Goal: Entertainment & Leisure: Consume media (video, audio)

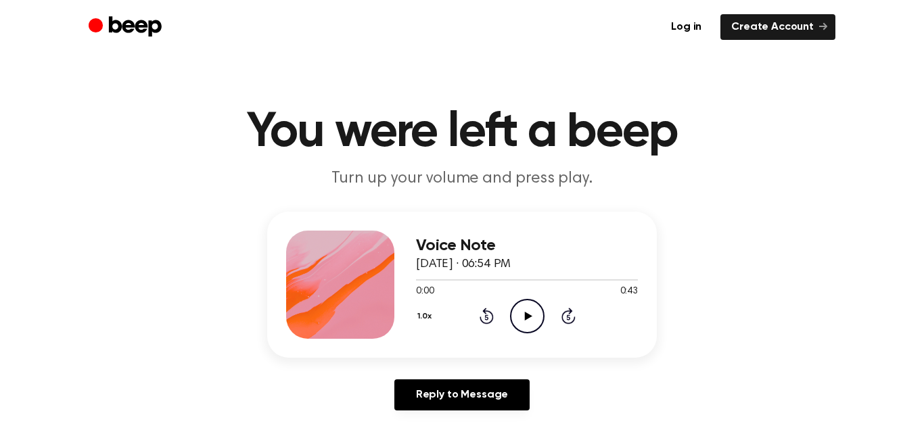
click at [528, 328] on icon "Play Audio" at bounding box center [527, 316] width 35 height 35
click at [590, 237] on h3 "Voice Note" at bounding box center [527, 246] width 222 height 18
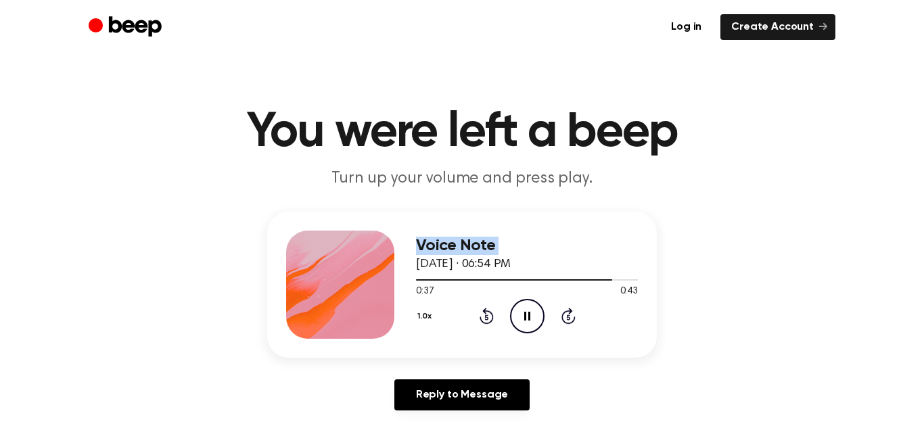
click at [590, 237] on h3 "Voice Note" at bounding box center [527, 246] width 222 height 18
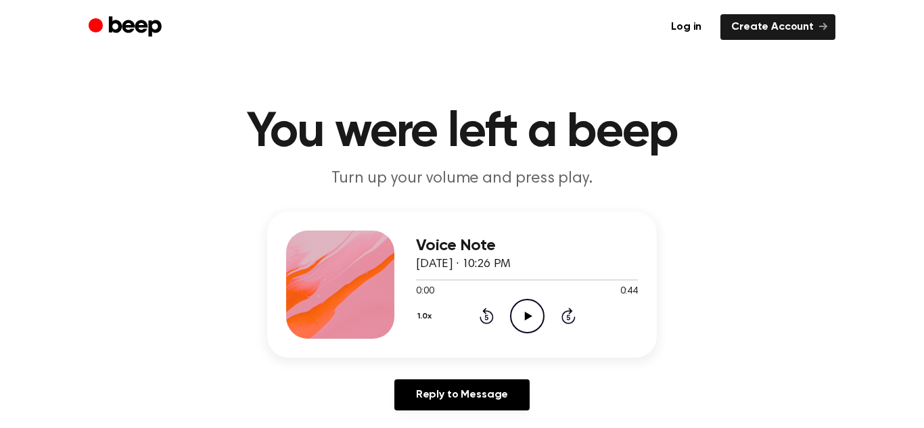
click at [525, 330] on icon "Play Audio" at bounding box center [527, 316] width 35 height 35
click at [418, 282] on div at bounding box center [527, 279] width 222 height 11
drag, startPoint x: 425, startPoint y: 281, endPoint x: 396, endPoint y: 282, distance: 29.1
click at [396, 282] on div "Voice Note September 10, 2024 · 10:26 PM 0:02 0:44 Your browser does not suppor…" at bounding box center [462, 285] width 390 height 146
click at [535, 309] on icon "Pause Audio" at bounding box center [527, 316] width 35 height 35
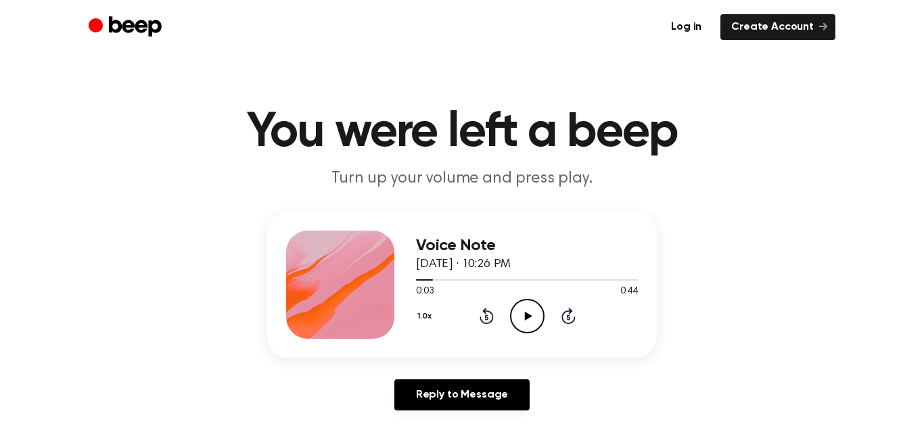
click at [414, 281] on div "Voice Note September 10, 2024 · 10:26 PM 0:03 0:44 Your browser does not suppor…" at bounding box center [462, 285] width 390 height 146
click at [419, 280] on div at bounding box center [424, 280] width 17 height 1
click at [520, 319] on icon "Play Audio" at bounding box center [527, 316] width 35 height 35
click at [417, 280] on div at bounding box center [425, 280] width 19 height 1
click at [751, 290] on div "Voice Note September 10, 2024 · 10:26 PM 0:16 0:44 Your browser does not suppor…" at bounding box center [462, 317] width 892 height 210
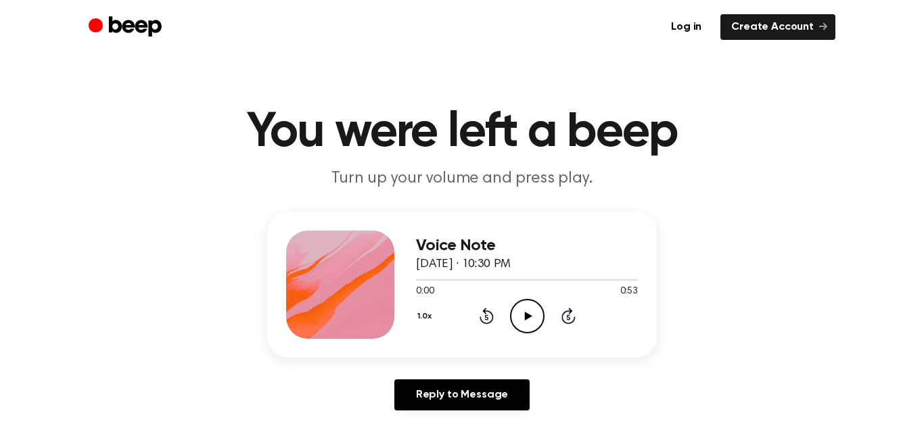
click at [522, 321] on icon "Play Audio" at bounding box center [527, 316] width 35 height 35
click at [534, 327] on icon "Pause Audio" at bounding box center [527, 316] width 35 height 35
click at [534, 327] on icon "Play Audio" at bounding box center [527, 316] width 35 height 35
click at [527, 324] on icon "Pause Audio" at bounding box center [527, 316] width 35 height 35
click at [526, 326] on icon "Play Audio" at bounding box center [527, 316] width 35 height 35
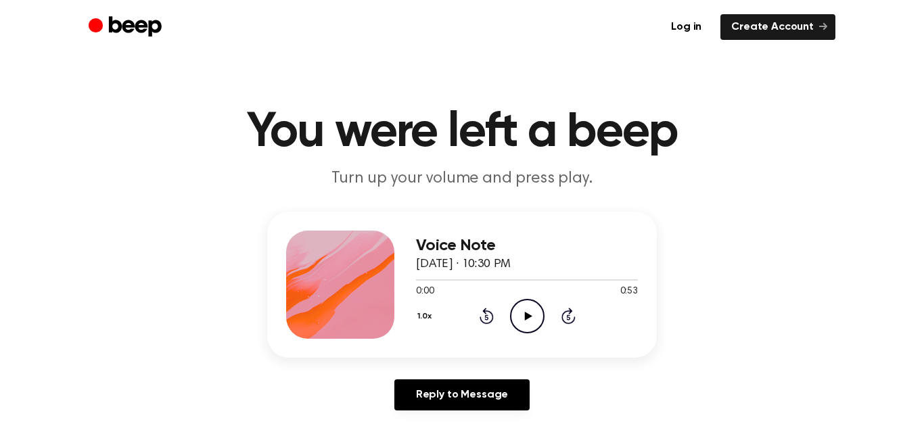
click at [531, 319] on icon "Play Audio" at bounding box center [527, 316] width 35 height 35
click at [531, 319] on icon "Pause Audio" at bounding box center [527, 316] width 35 height 35
drag, startPoint x: 410, startPoint y: 281, endPoint x: 390, endPoint y: 288, distance: 21.6
click at [390, 288] on div "Voice Note September 10, 2024 · 10:30 PM 0:00 0:53 Your browser does not suppor…" at bounding box center [462, 285] width 390 height 146
click at [415, 284] on div "Voice Note September 10, 2024 · 10:30 PM 0:00 0:53 Your browser does not suppor…" at bounding box center [462, 285] width 390 height 146
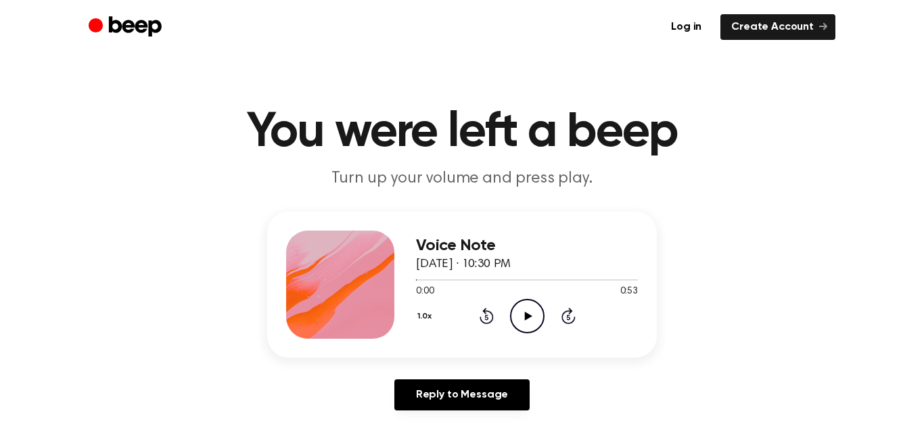
click at [518, 308] on icon "Play Audio" at bounding box center [527, 316] width 35 height 35
click at [518, 308] on icon "Pause Audio" at bounding box center [527, 316] width 35 height 35
click at [518, 308] on icon "Play Audio" at bounding box center [527, 316] width 35 height 35
click at [512, 326] on icon "Play Audio" at bounding box center [527, 316] width 35 height 35
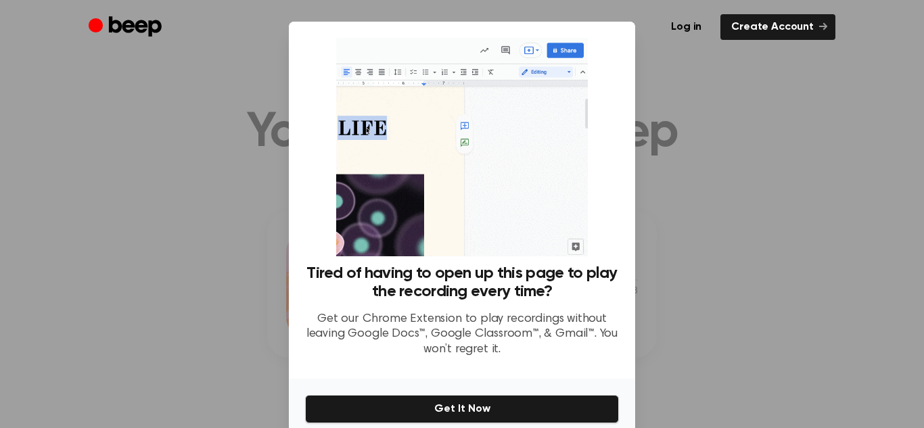
click at [700, 256] on div at bounding box center [462, 214] width 924 height 428
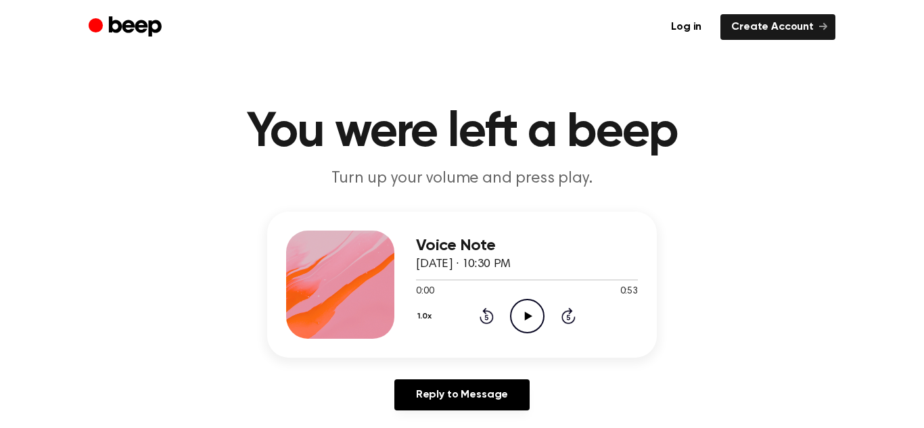
click at [510, 329] on icon "Play Audio" at bounding box center [527, 316] width 35 height 35
click at [535, 311] on icon "Play Audio" at bounding box center [527, 316] width 35 height 35
click at [514, 325] on icon "Play Audio" at bounding box center [527, 316] width 35 height 35
click at [531, 310] on icon "Play Audio" at bounding box center [527, 316] width 35 height 35
click at [531, 310] on icon "Pause Audio" at bounding box center [527, 316] width 35 height 35
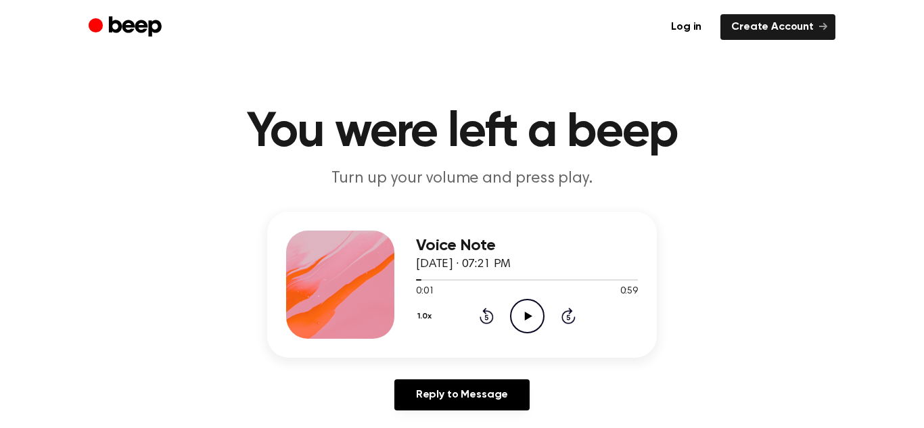
click at [531, 310] on icon "Play Audio" at bounding box center [527, 316] width 35 height 35
click at [649, 380] on div "Reply to Message" at bounding box center [462, 401] width 390 height 42
click at [540, 328] on icon "Pause Audio" at bounding box center [527, 316] width 35 height 35
click at [540, 328] on icon "Play Audio" at bounding box center [527, 316] width 35 height 35
click at [480, 315] on icon "Rewind 5 seconds" at bounding box center [486, 316] width 15 height 18
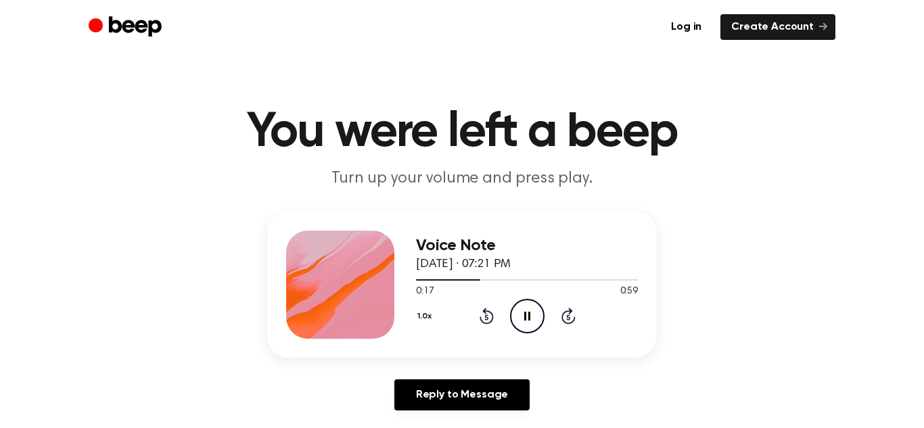
click at [480, 315] on icon "Rewind 5 seconds" at bounding box center [486, 316] width 15 height 18
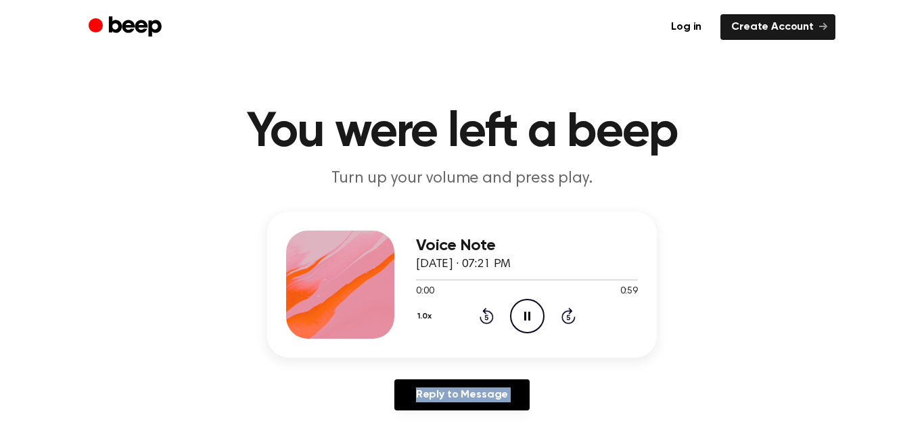
click at [480, 315] on icon "Rewind 5 seconds" at bounding box center [486, 316] width 15 height 18
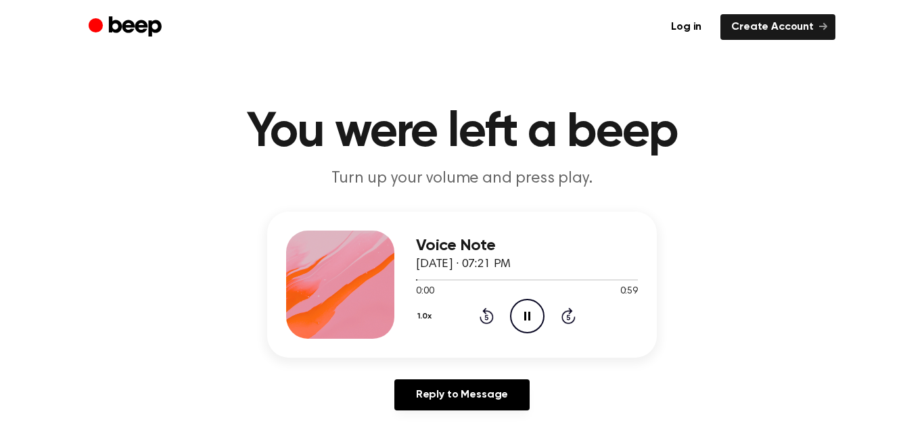
click at [480, 315] on icon "Rewind 5 seconds" at bounding box center [486, 316] width 15 height 18
click at [532, 302] on icon "Play Audio" at bounding box center [527, 316] width 35 height 35
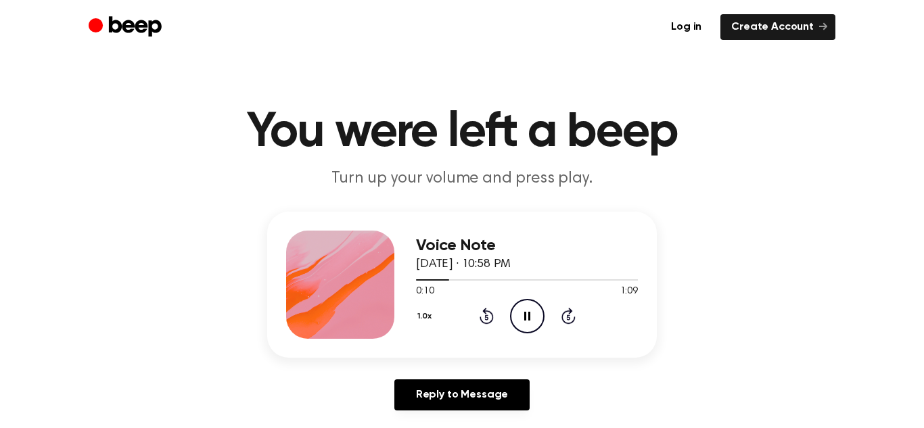
click at [492, 321] on icon at bounding box center [487, 316] width 14 height 16
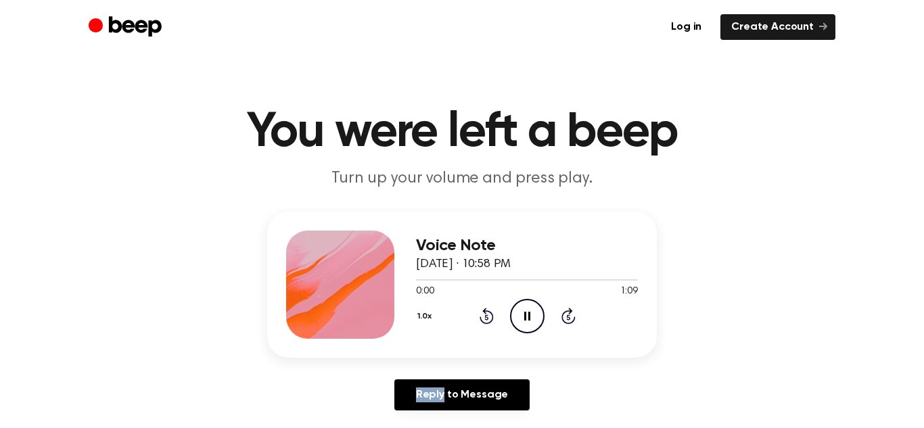
click at [492, 321] on icon at bounding box center [487, 316] width 14 height 16
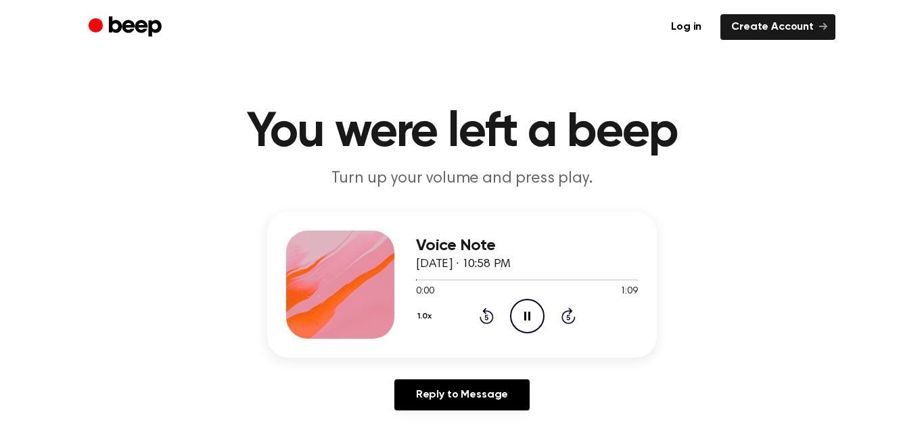
click at [492, 321] on icon at bounding box center [487, 316] width 14 height 16
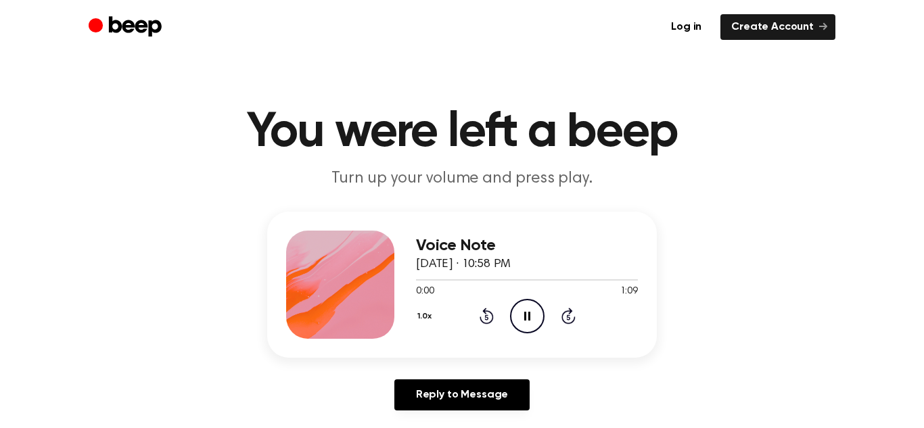
click at [492, 321] on icon at bounding box center [487, 316] width 14 height 16
click at [518, 327] on icon "Play Audio" at bounding box center [527, 316] width 35 height 35
click at [489, 309] on icon "Rewind 5 seconds" at bounding box center [486, 316] width 15 height 18
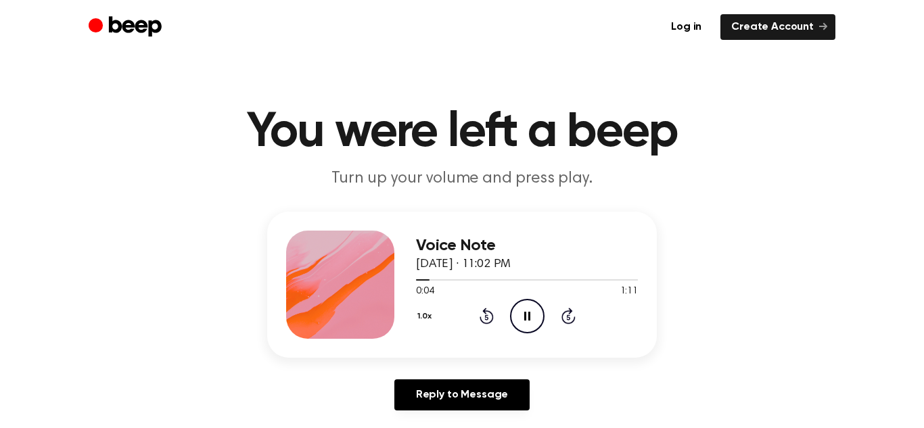
click at [489, 309] on icon "Rewind 5 seconds" at bounding box center [486, 316] width 15 height 18
click at [535, 323] on icon "Pause Audio" at bounding box center [527, 316] width 35 height 35
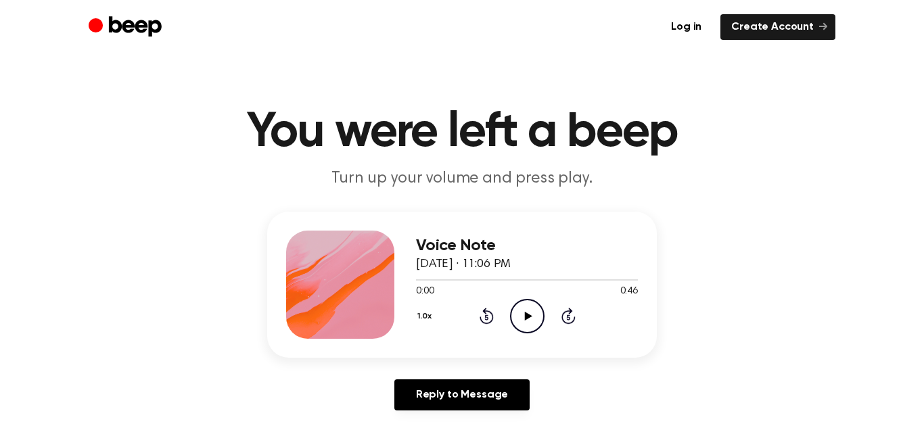
click at [527, 311] on icon "Play Audio" at bounding box center [527, 316] width 35 height 35
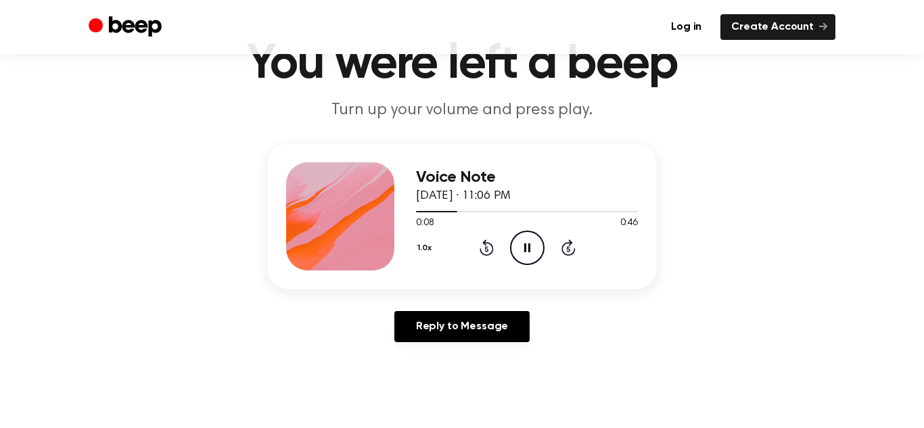
scroll to position [70, 0]
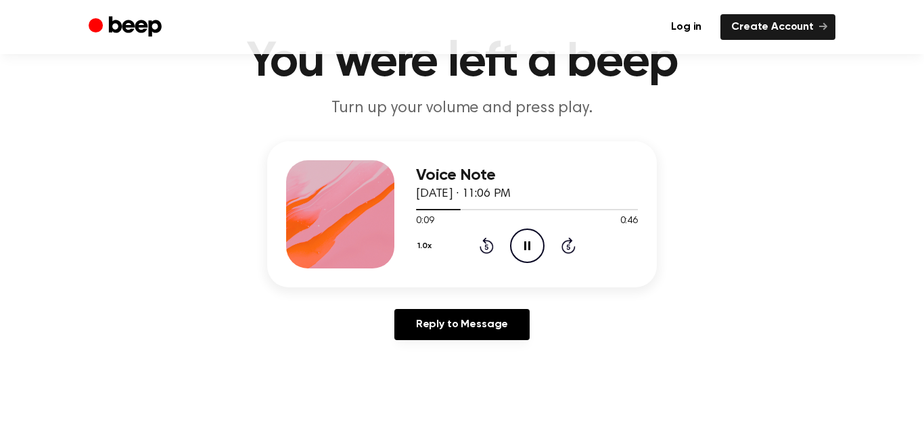
click at [416, 238] on button "1.0x" at bounding box center [426, 246] width 21 height 23
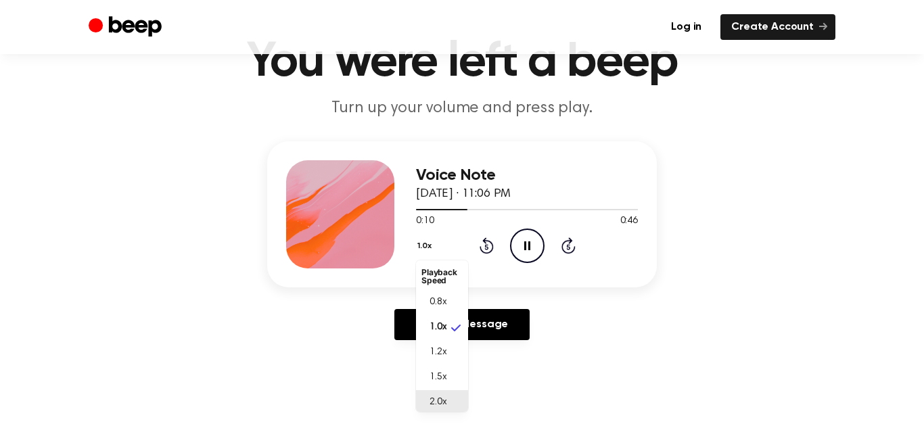
click at [431, 397] on span "2.0x" at bounding box center [438, 403] width 17 height 14
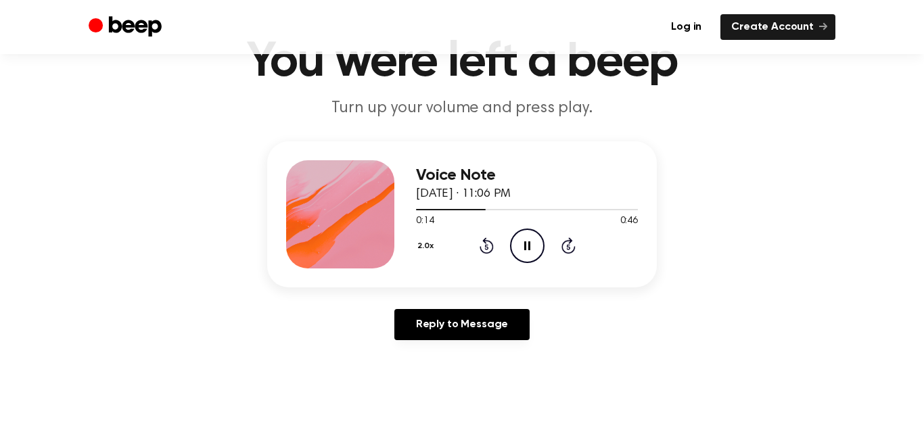
click at [423, 247] on button "2.0x" at bounding box center [427, 246] width 23 height 23
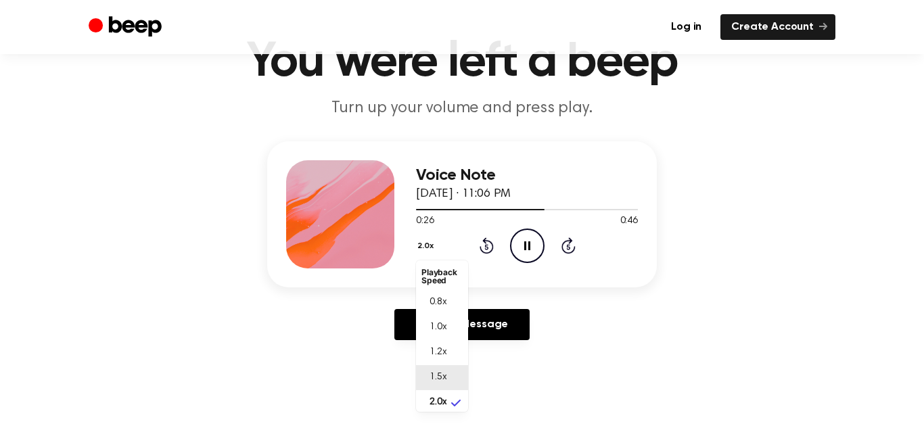
click at [453, 370] on li "1.5x" at bounding box center [442, 377] width 52 height 25
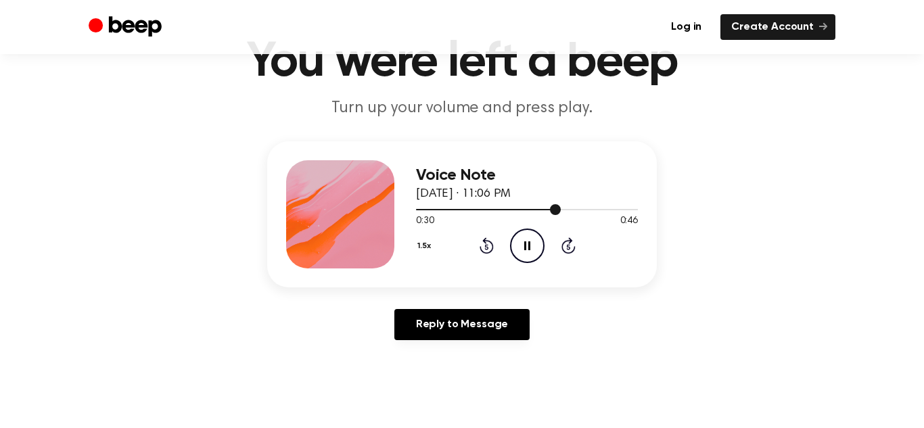
click at [518, 210] on div at bounding box center [527, 209] width 222 height 11
click at [418, 209] on div at bounding box center [472, 209] width 113 height 1
click at [423, 244] on button "1.5x" at bounding box center [426, 246] width 20 height 23
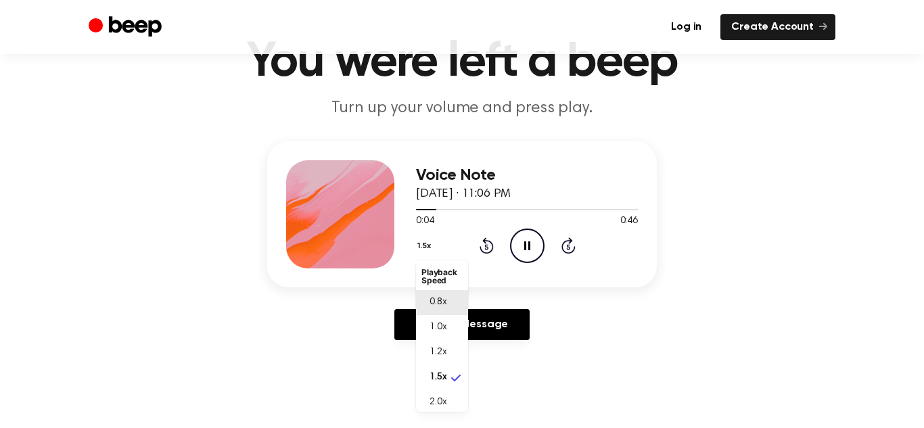
click at [441, 309] on span "0.8x" at bounding box center [438, 303] width 17 height 14
click at [432, 248] on button "0.8x" at bounding box center [428, 246] width 24 height 23
click at [449, 322] on li "1.0x" at bounding box center [442, 327] width 52 height 25
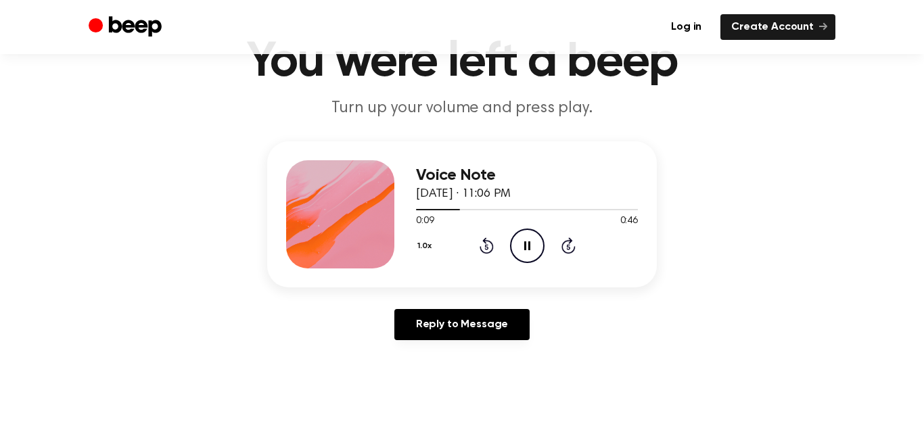
click at [437, 244] on button "1.0x" at bounding box center [426, 246] width 21 height 23
click at [455, 300] on li "0.8x" at bounding box center [442, 302] width 52 height 25
click at [429, 249] on button "0.8x" at bounding box center [428, 246] width 24 height 23
click at [453, 347] on li "1.2x" at bounding box center [442, 352] width 52 height 25
click at [432, 237] on button "1.2x" at bounding box center [426, 246] width 20 height 23
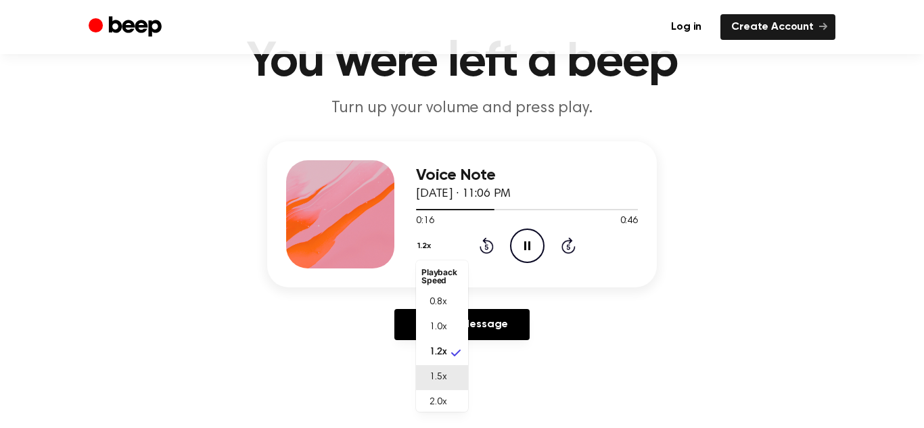
click at [443, 367] on li "1.5x" at bounding box center [442, 377] width 52 height 25
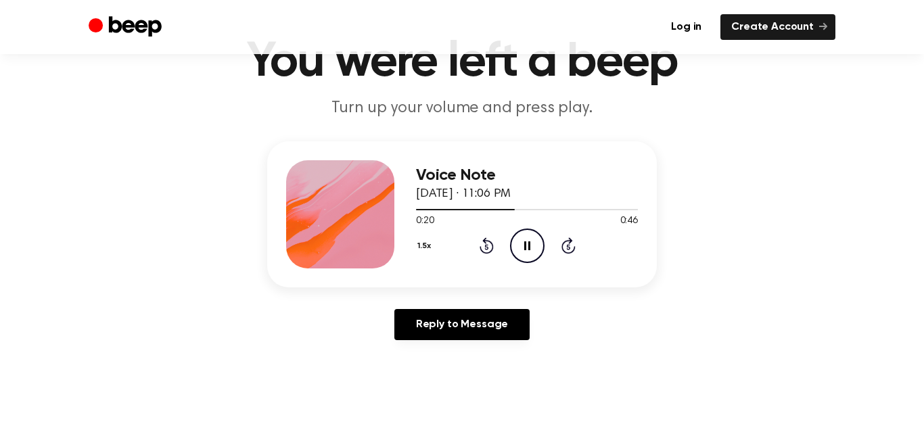
click at [427, 254] on button "1.5x" at bounding box center [426, 246] width 20 height 23
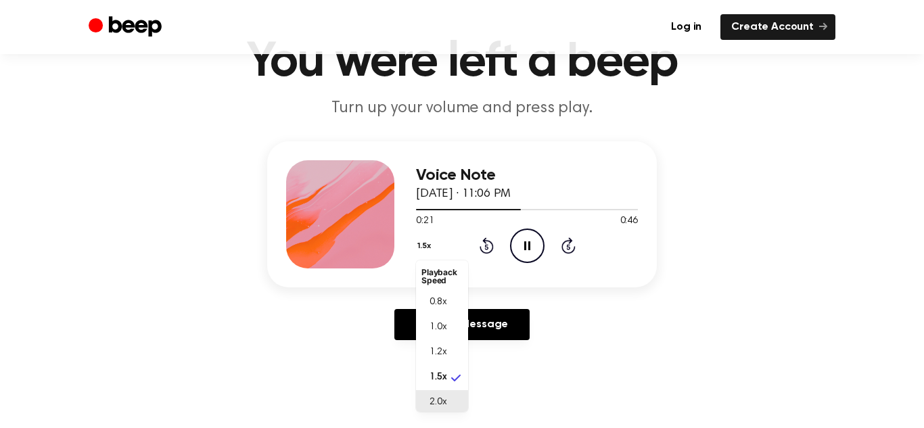
click at [443, 395] on li "2.0x" at bounding box center [442, 403] width 52 height 25
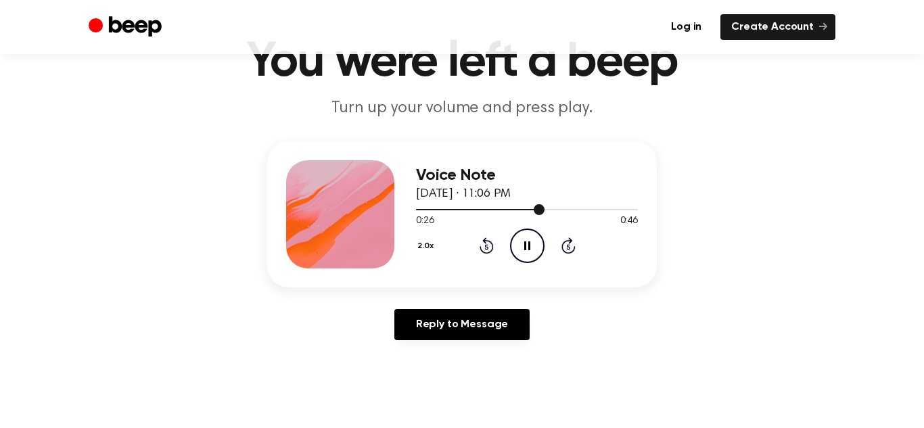
click at [424, 210] on div at bounding box center [527, 209] width 222 height 11
click at [492, 254] on div "2.0x Rewind 5 seconds Pause Audio Skip 5 seconds" at bounding box center [527, 246] width 222 height 35
click at [489, 250] on icon "Rewind 5 seconds" at bounding box center [486, 246] width 15 height 18
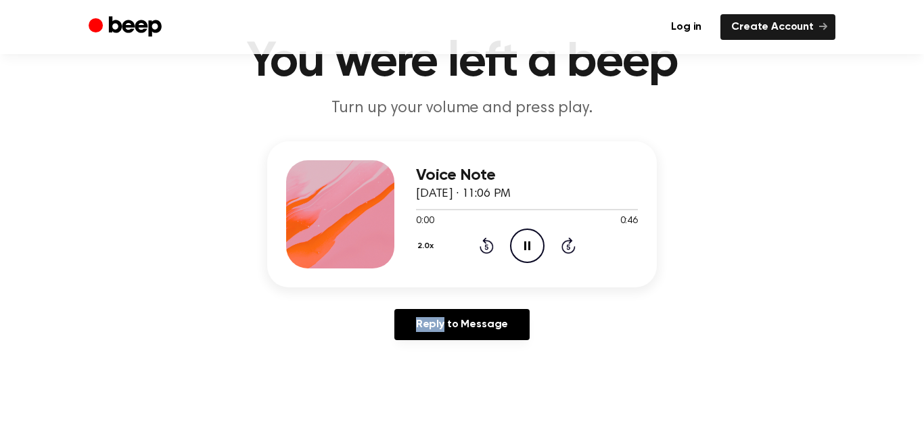
click at [489, 250] on icon "Rewind 5 seconds" at bounding box center [486, 246] width 15 height 18
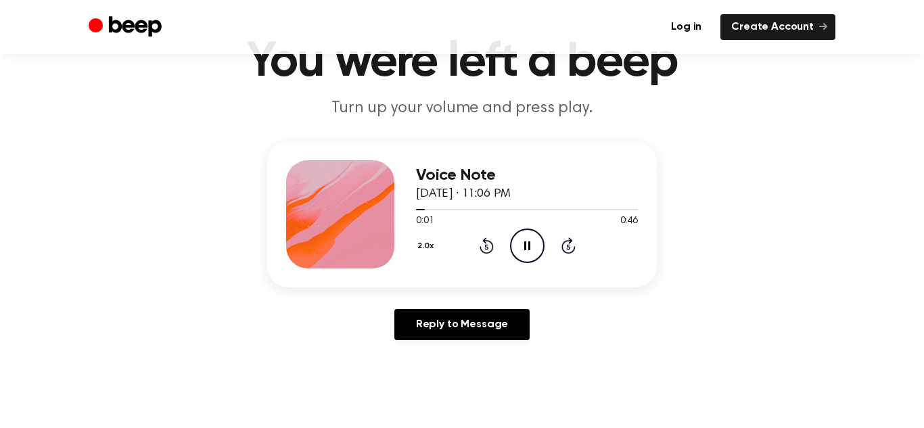
click at [436, 248] on button "2.0x" at bounding box center [427, 246] width 23 height 23
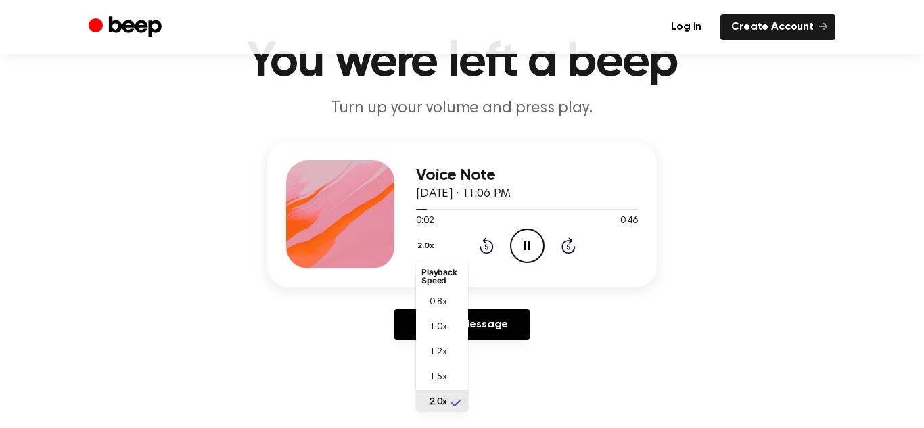
scroll to position [3, 0]
click at [516, 276] on div "Voice Note August 26, 2024 · 11:06 PM 0:04 0:46 Your browser does not support t…" at bounding box center [462, 214] width 390 height 146
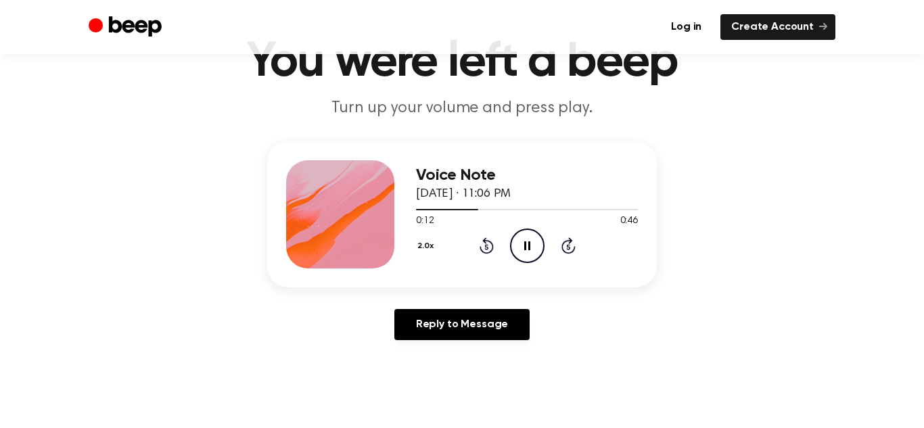
click at [514, 269] on div "Voice Note August 26, 2024 · 11:06 PM 0:12 0:46 Your browser does not support t…" at bounding box center [462, 214] width 390 height 146
click at [568, 252] on icon at bounding box center [569, 246] width 14 height 16
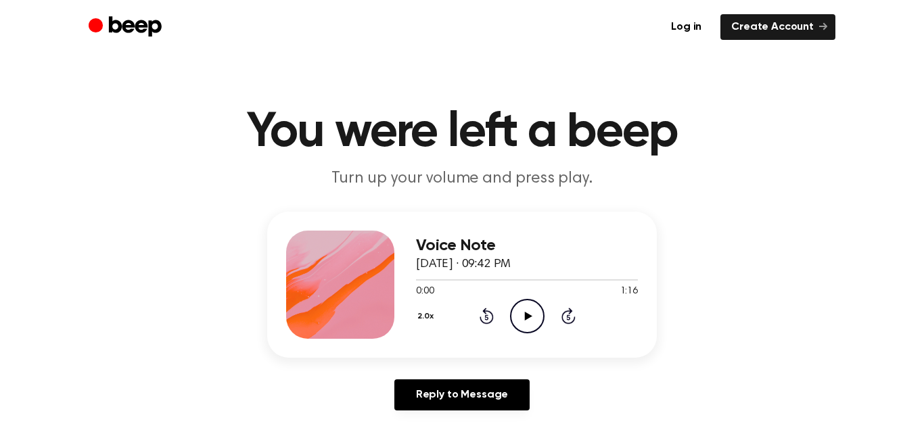
click at [505, 316] on div "2.0x Rewind 5 seconds Play Audio Skip 5 seconds" at bounding box center [527, 316] width 222 height 35
click at [514, 313] on icon "Play Audio" at bounding box center [527, 316] width 35 height 35
click at [420, 323] on button "2.0x" at bounding box center [427, 316] width 23 height 23
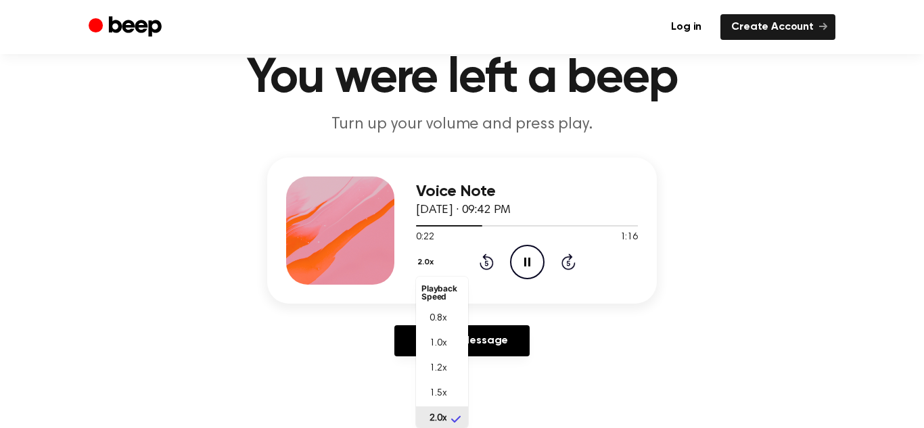
scroll to position [3, 0]
click at [433, 309] on span "0.8x" at bounding box center [438, 316] width 17 height 14
click at [420, 226] on div at bounding box center [527, 225] width 222 height 11
click at [481, 253] on icon "Rewind 5 seconds" at bounding box center [486, 262] width 15 height 18
click at [429, 257] on button "0.8x" at bounding box center [428, 262] width 24 height 23
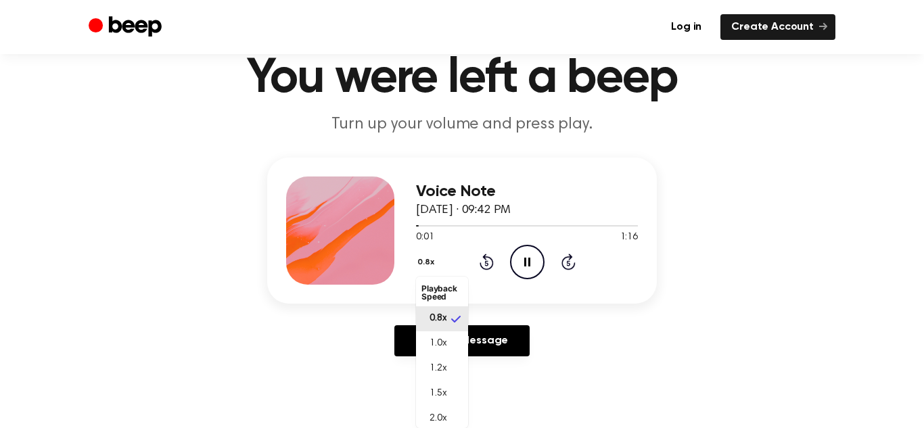
click at [429, 257] on button "0.8x" at bounding box center [428, 262] width 24 height 23
click at [454, 340] on li "1.0x" at bounding box center [442, 344] width 52 height 25
click at [433, 264] on button "1.0x" at bounding box center [426, 262] width 21 height 23
click at [443, 365] on span "1.2x" at bounding box center [438, 369] width 17 height 14
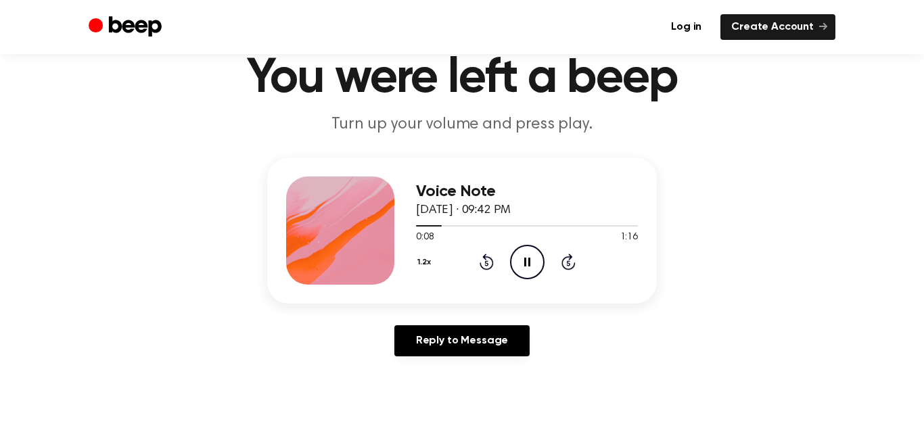
click at [422, 258] on button "1.2x" at bounding box center [426, 262] width 20 height 23
click at [425, 337] on div "1.0x" at bounding box center [434, 344] width 25 height 14
click at [423, 269] on button "1.0x" at bounding box center [426, 262] width 21 height 23
click at [455, 364] on li "1.2x" at bounding box center [442, 369] width 52 height 25
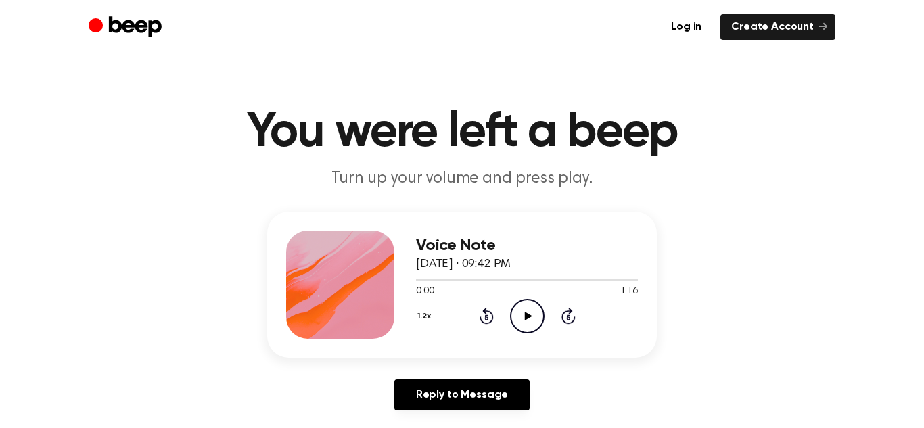
click at [544, 321] on icon "Play Audio" at bounding box center [527, 316] width 35 height 35
click at [542, 326] on icon "Pause Audio" at bounding box center [527, 316] width 35 height 35
click at [542, 326] on icon "Play Audio" at bounding box center [527, 316] width 35 height 35
click at [542, 326] on icon "Pause Audio" at bounding box center [527, 316] width 35 height 35
click at [542, 326] on icon "Play Audio" at bounding box center [527, 316] width 35 height 35
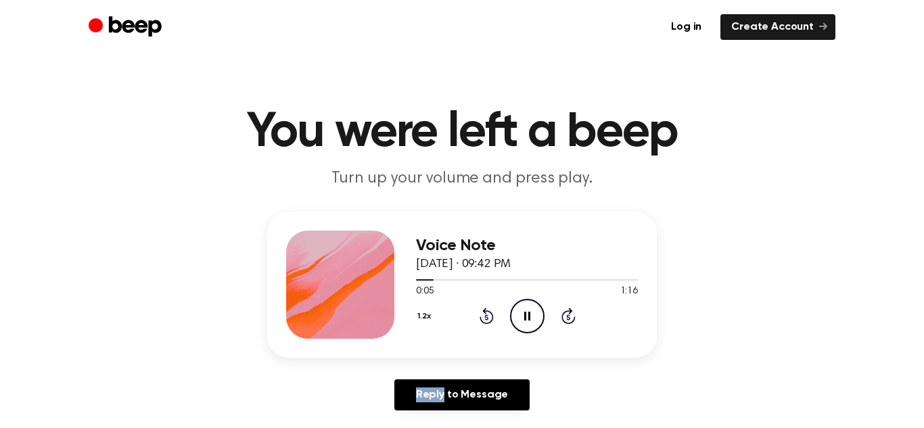
click at [487, 321] on icon "Rewind 5 seconds" at bounding box center [486, 316] width 15 height 18
click at [420, 284] on div at bounding box center [527, 279] width 222 height 11
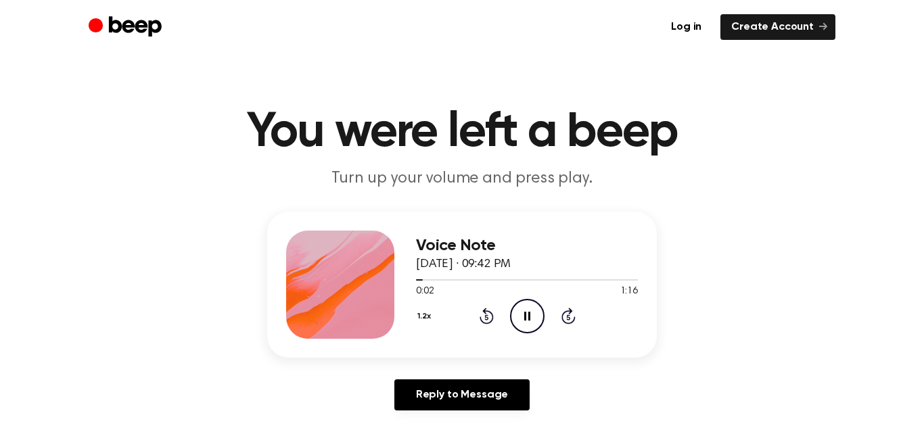
click at [421, 312] on button "1.2x" at bounding box center [426, 316] width 20 height 23
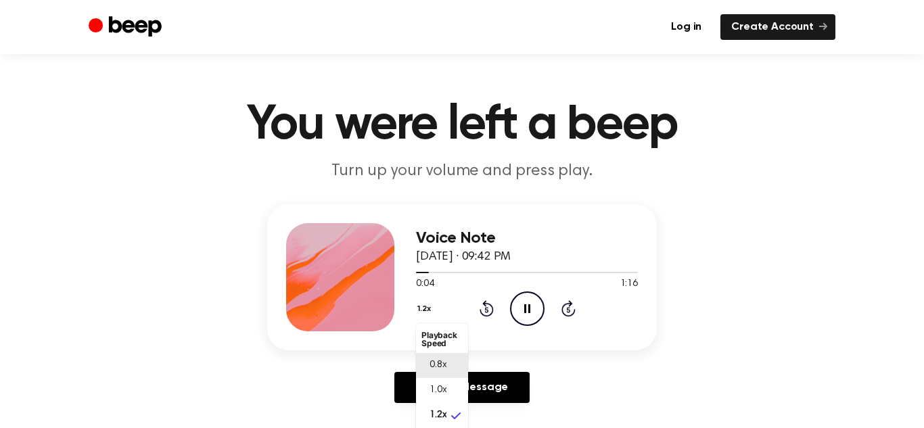
click at [431, 357] on li "0.8x" at bounding box center [442, 365] width 52 height 25
click at [425, 306] on button "0.8x" at bounding box center [428, 309] width 24 height 23
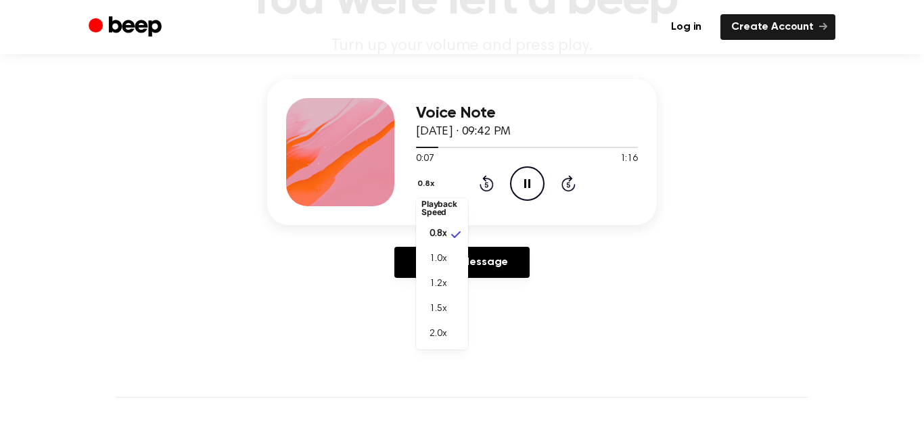
scroll to position [139, 0]
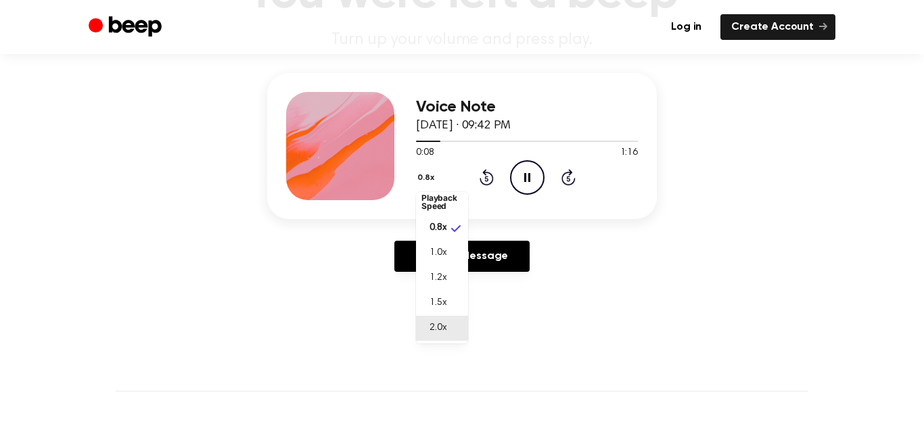
click at [446, 323] on span "2.0x" at bounding box center [438, 328] width 17 height 14
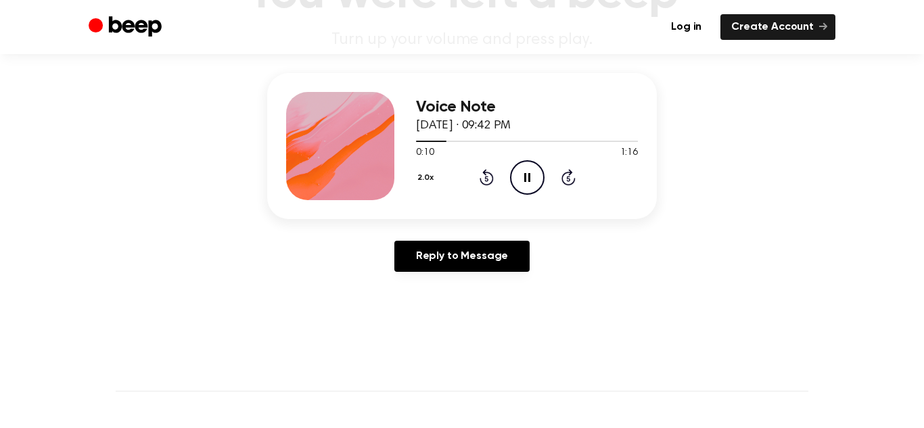
click at [423, 173] on button "2.0x" at bounding box center [427, 177] width 23 height 23
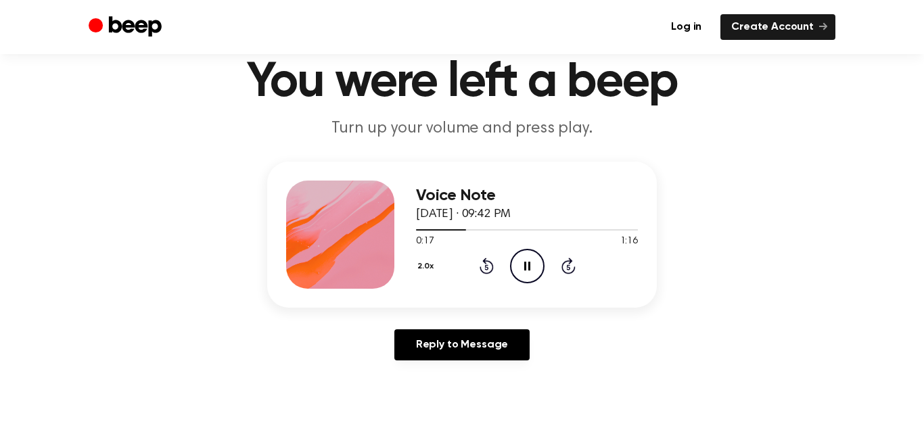
scroll to position [49, 0]
